Goal: Task Accomplishment & Management: Complete application form

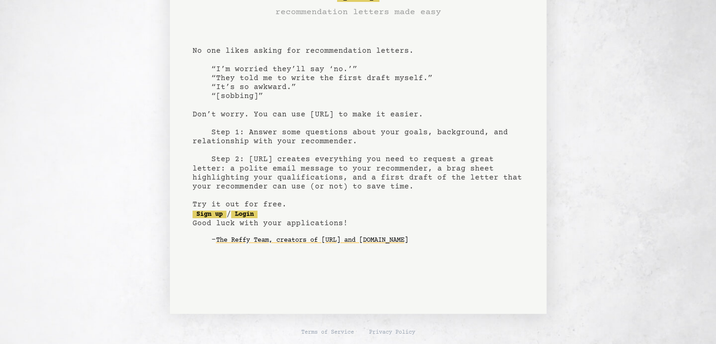
scroll to position [40, 0]
click at [217, 215] on link "Sign up" at bounding box center [210, 214] width 34 height 8
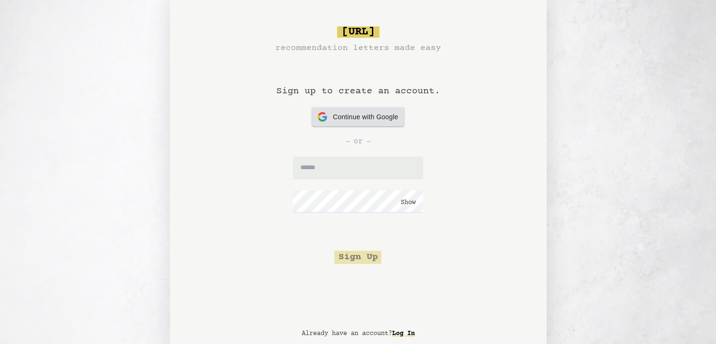
click at [383, 117] on span "Continue with Google" at bounding box center [365, 117] width 65 height 10
click at [348, 165] on input "text" at bounding box center [358, 167] width 130 height 23
type input "**********"
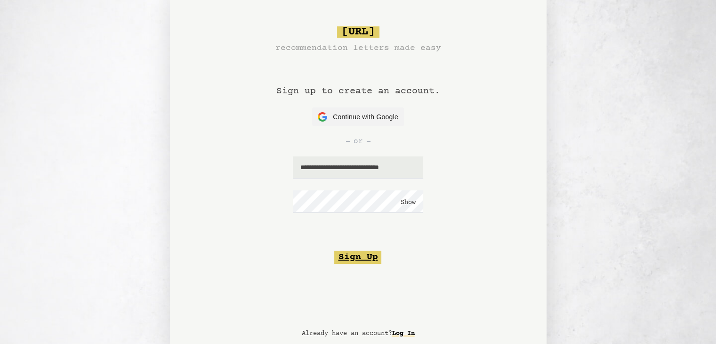
click at [372, 258] on button "Sign Up" at bounding box center [357, 256] width 47 height 13
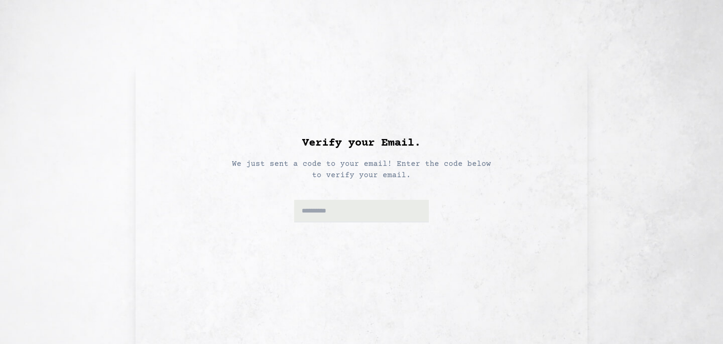
click at [395, 162] on p "We just sent a code to your email! Enter the code below to verify your email." at bounding box center [361, 166] width 270 height 30
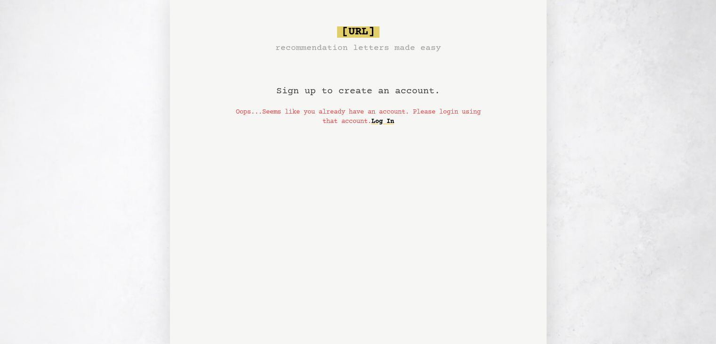
scroll to position [40, 0]
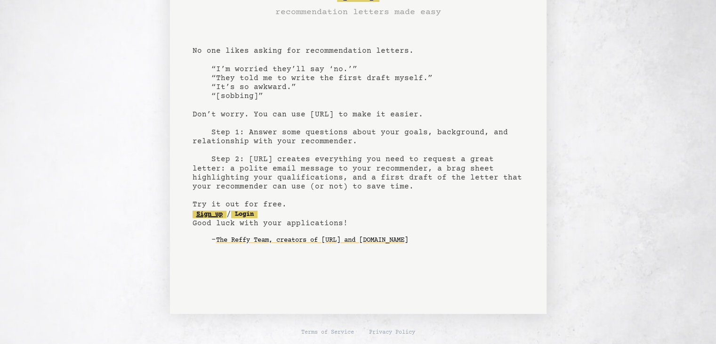
click at [218, 214] on link "Sign up" at bounding box center [210, 214] width 34 height 8
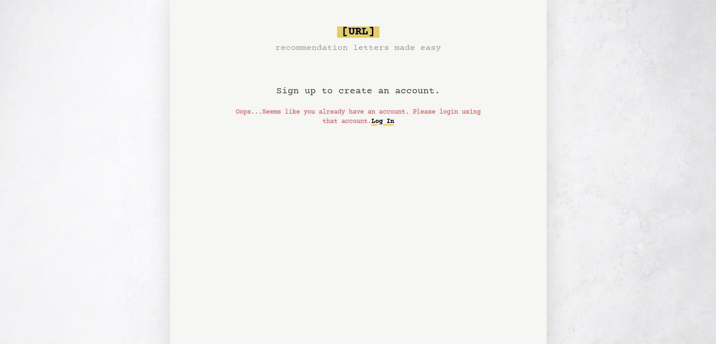
click at [394, 123] on link "Log In" at bounding box center [382, 121] width 23 height 15
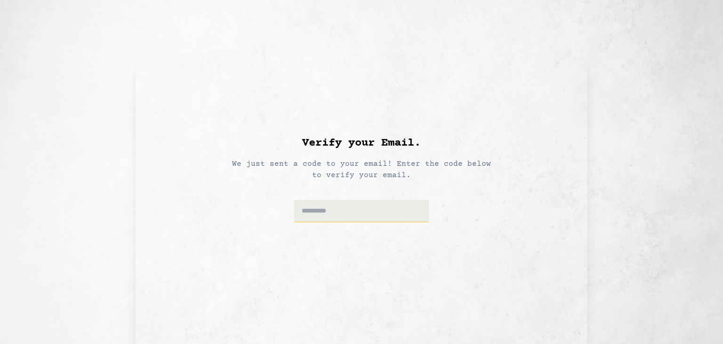
click at [342, 213] on input at bounding box center [361, 211] width 135 height 23
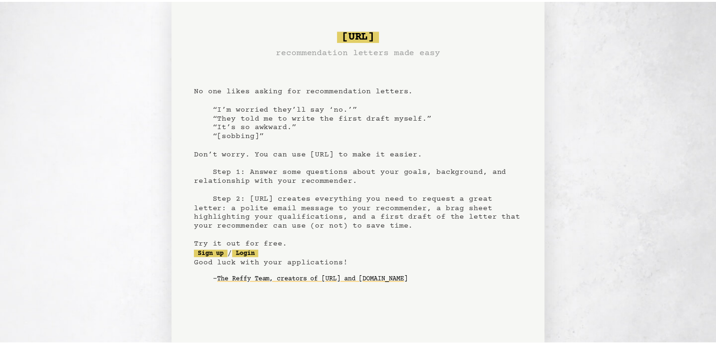
scroll to position [40, 0]
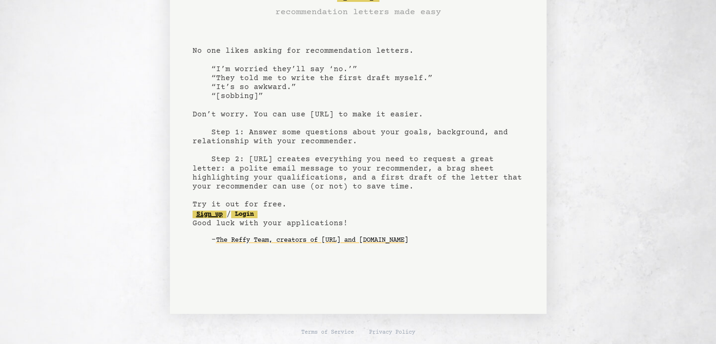
click at [216, 211] on link "Sign up" at bounding box center [210, 214] width 34 height 8
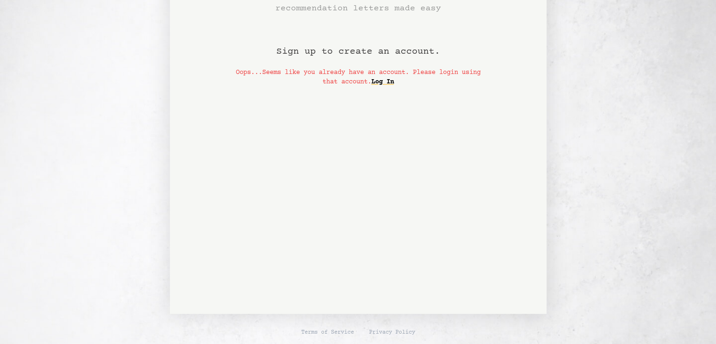
scroll to position [0, 0]
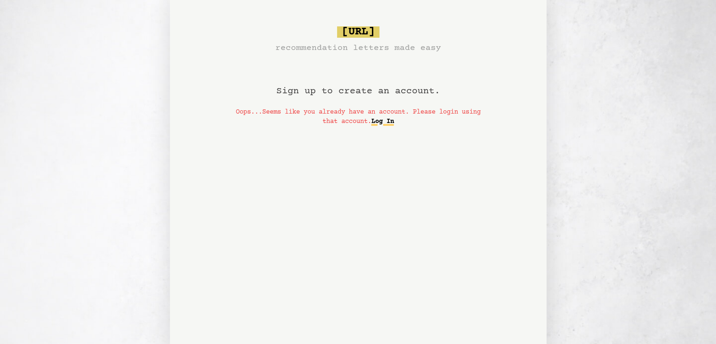
click at [394, 121] on link "Log In" at bounding box center [382, 121] width 23 height 15
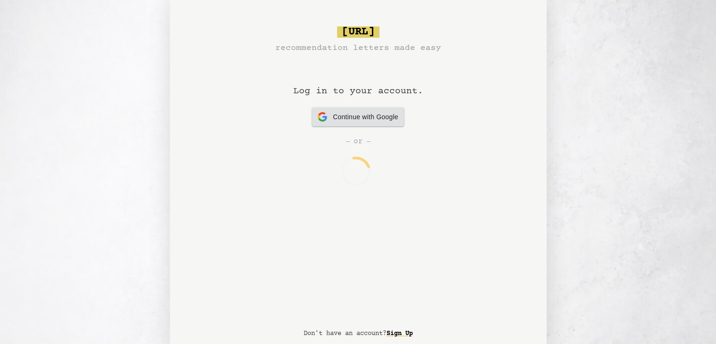
click at [383, 117] on span "Continue with Google" at bounding box center [365, 117] width 65 height 10
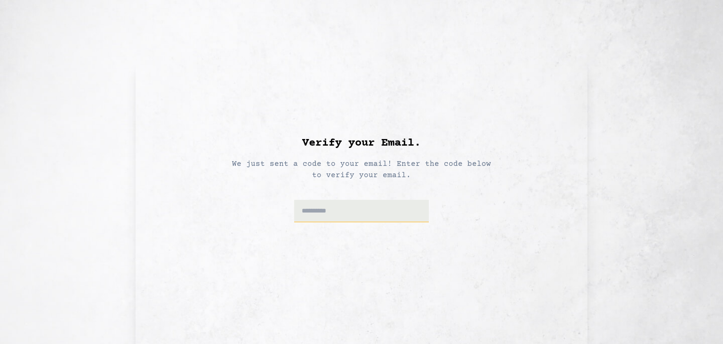
click at [337, 210] on input at bounding box center [361, 211] width 135 height 23
